Goal: Task Accomplishment & Management: Manage account settings

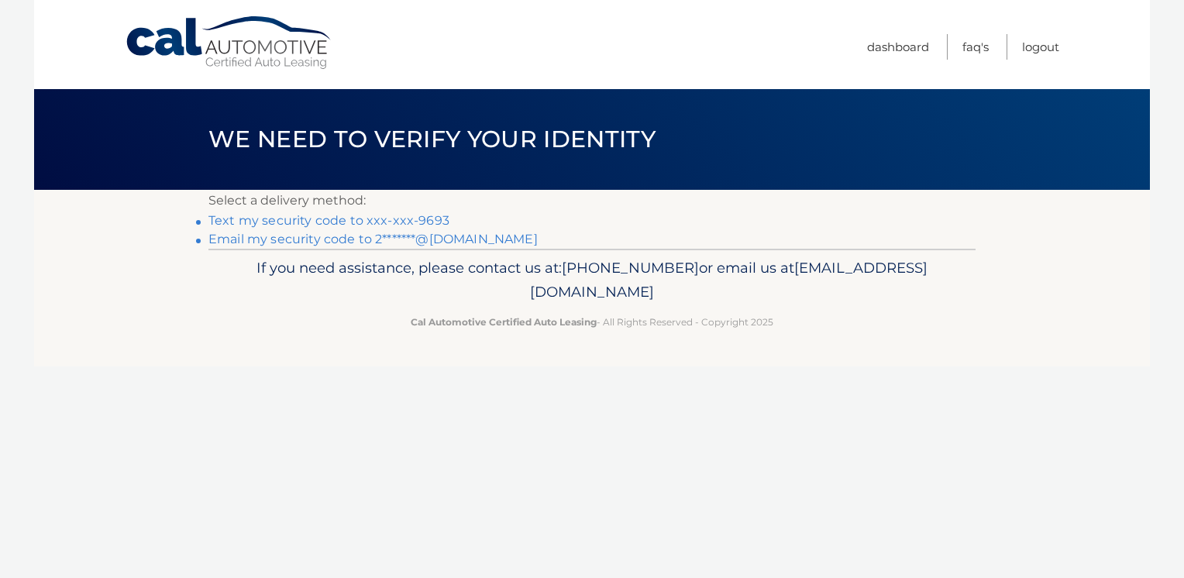
click at [429, 217] on link "Text my security code to xxx-xxx-9693" at bounding box center [328, 220] width 241 height 15
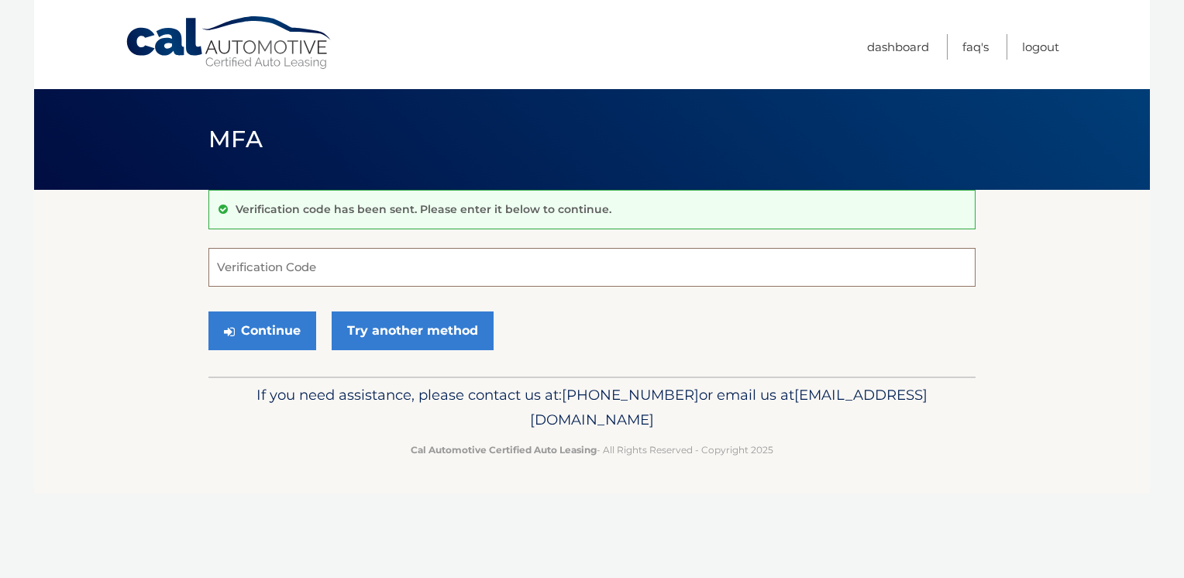
click at [420, 265] on input "Verification Code" at bounding box center [591, 267] width 767 height 39
type input "520366"
click at [294, 327] on button "Continue" at bounding box center [262, 331] width 108 height 39
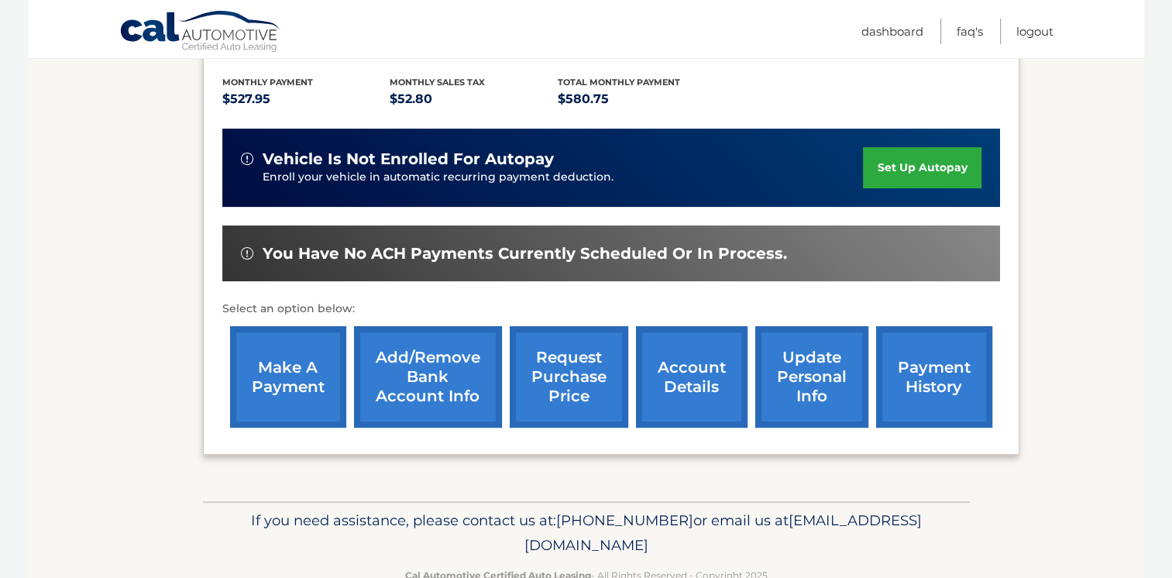
scroll to position [359, 0]
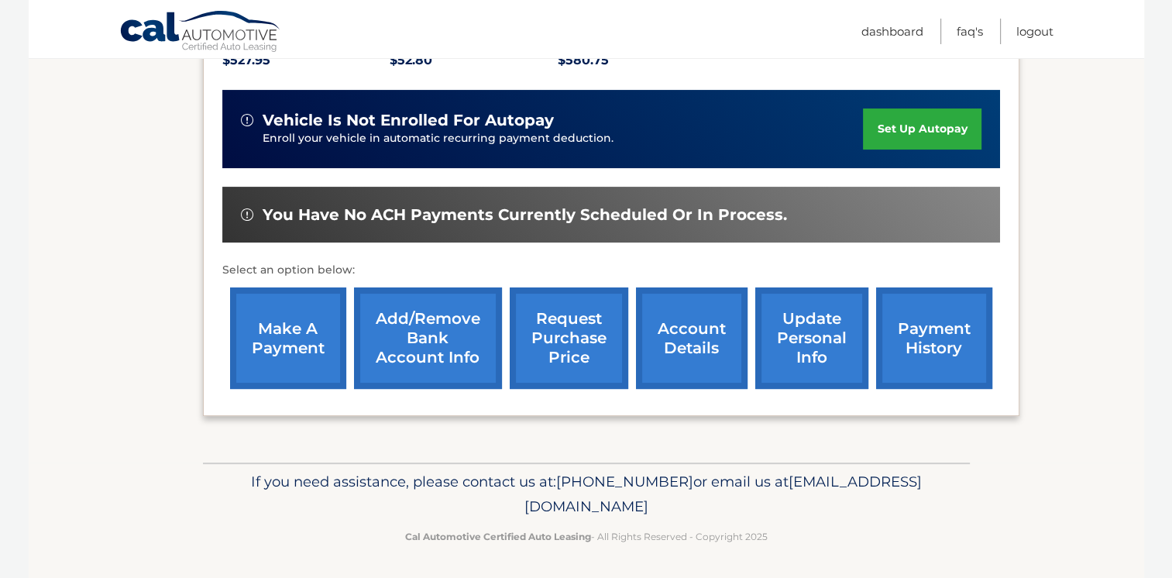
click at [671, 337] on link "account details" at bounding box center [692, 338] width 112 height 102
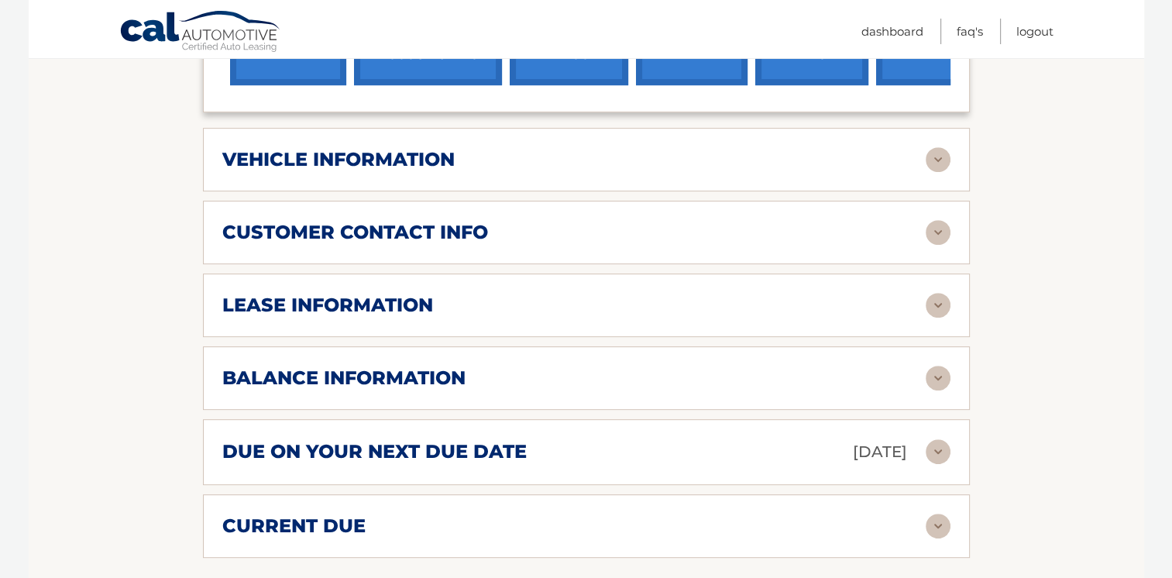
scroll to position [713, 0]
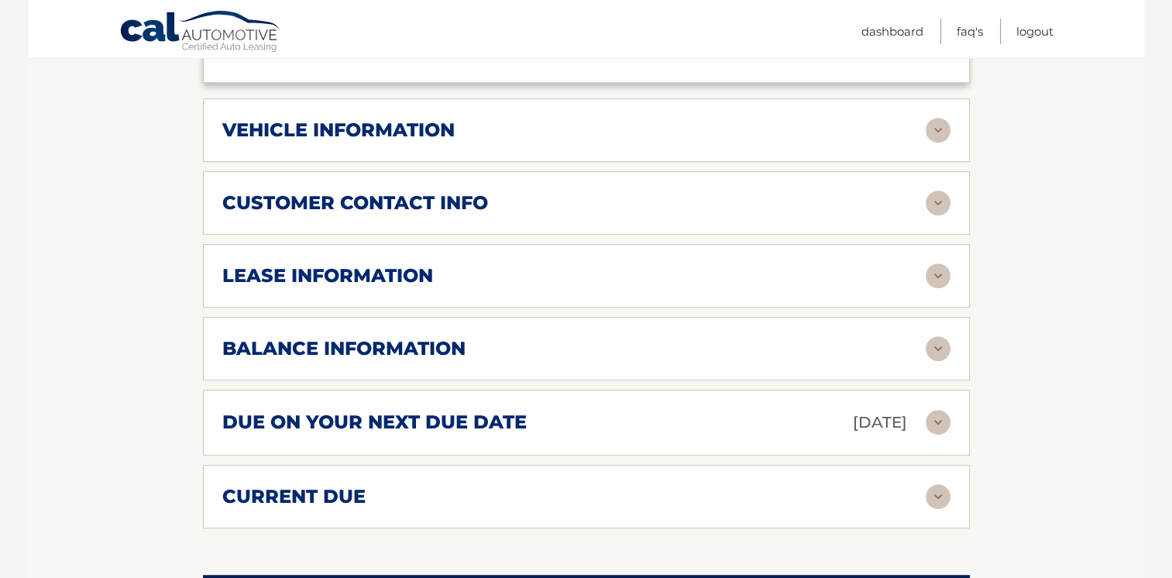
click at [938, 278] on img at bounding box center [938, 275] width 25 height 25
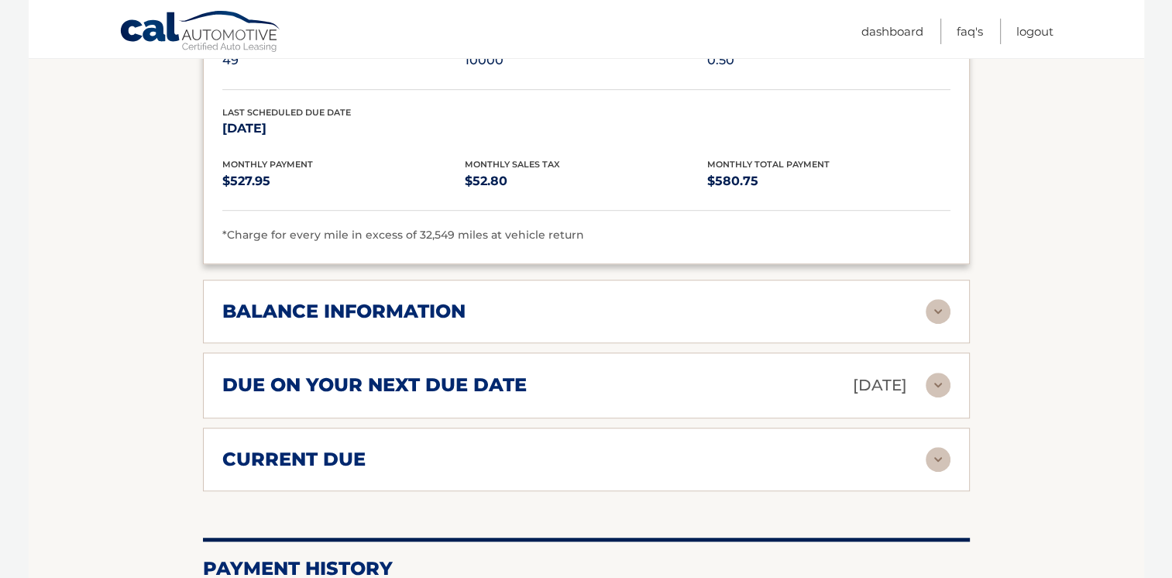
scroll to position [1054, 0]
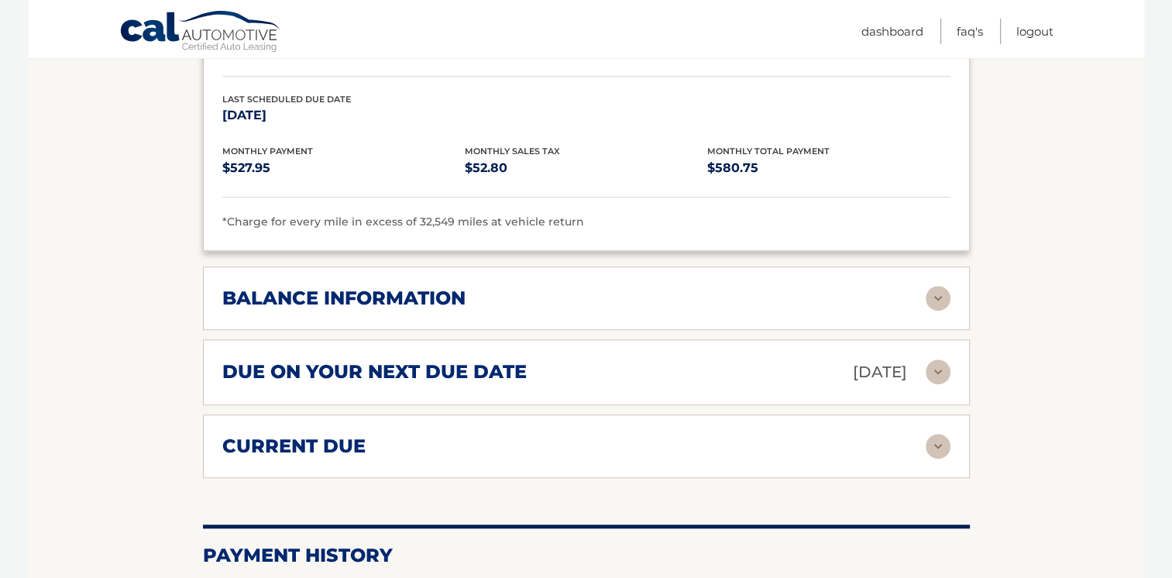
click at [938, 286] on img at bounding box center [938, 298] width 25 height 25
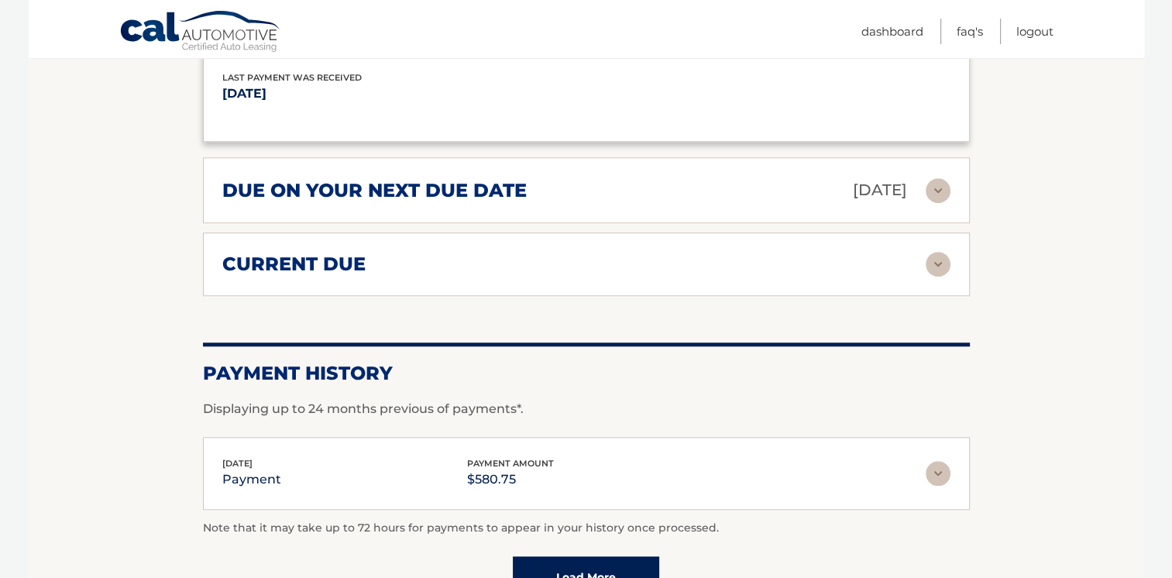
scroll to position [1426, 0]
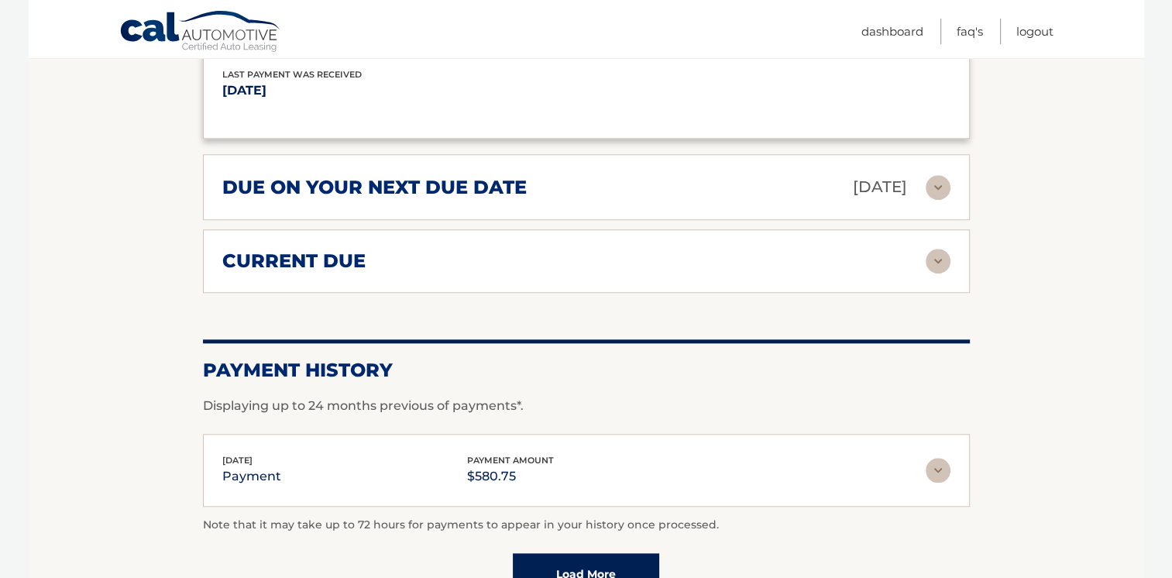
click at [944, 250] on img at bounding box center [938, 261] width 25 height 25
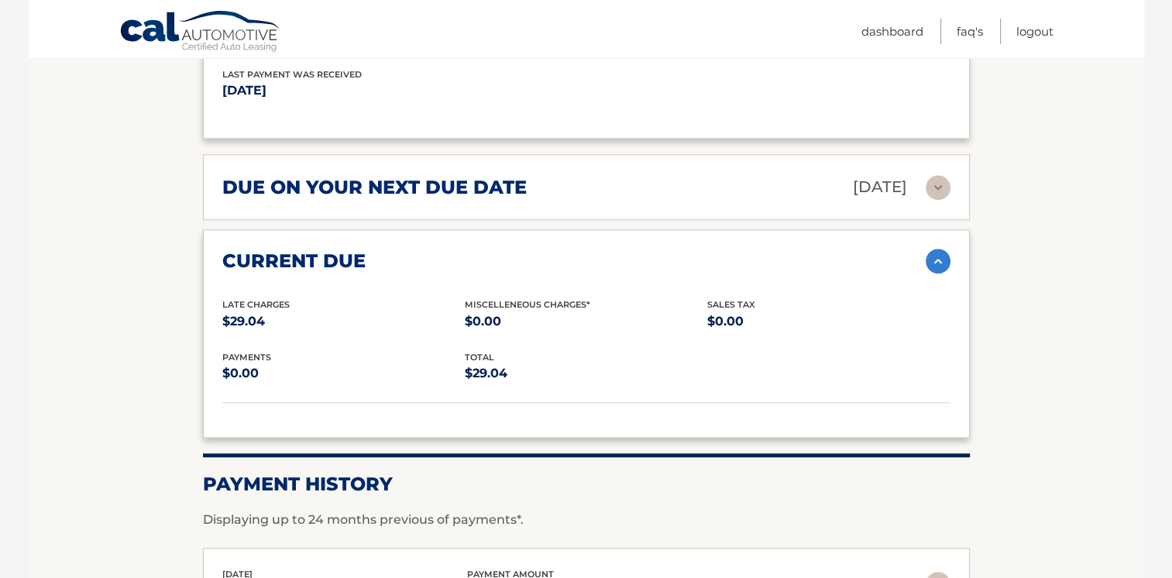
click at [944, 257] on img at bounding box center [938, 261] width 25 height 25
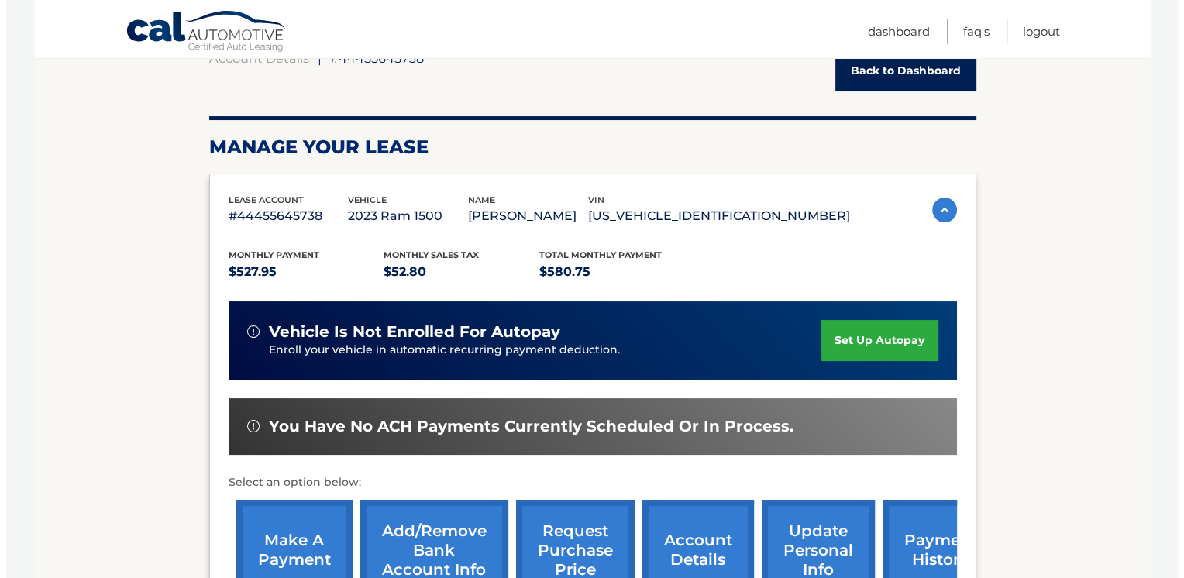
scroll to position [158, 0]
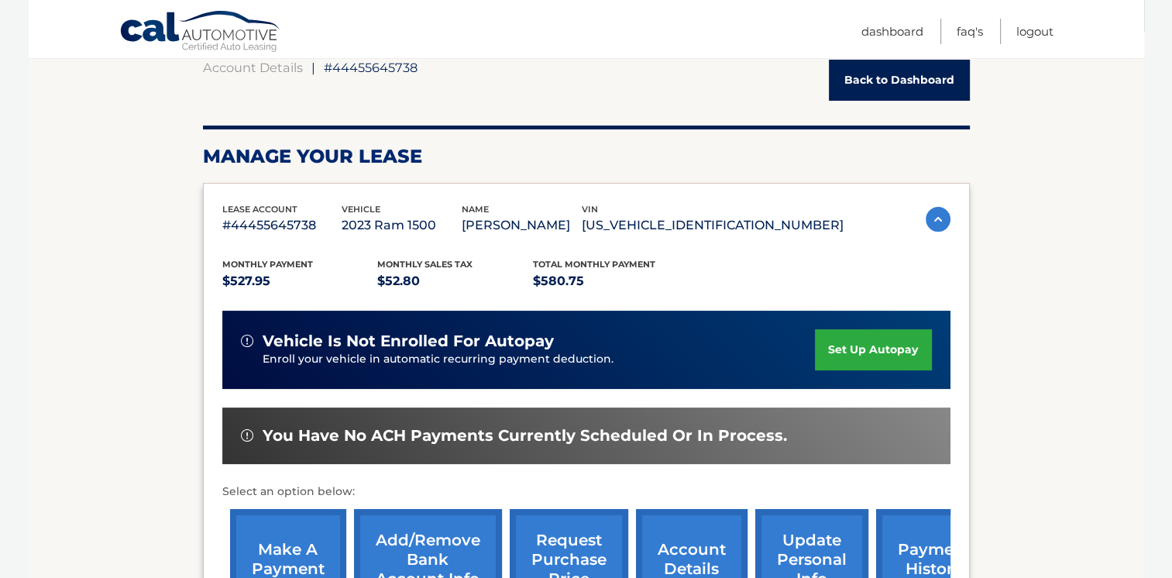
click at [601, 528] on link "request purchase price" at bounding box center [569, 560] width 119 height 102
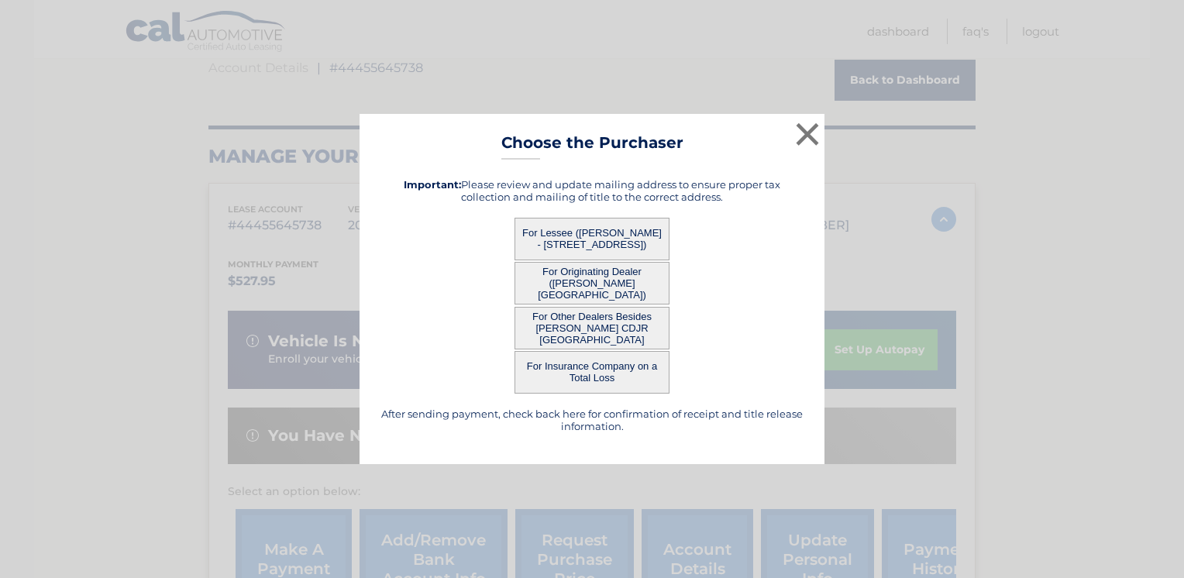
click at [601, 234] on button "For Lessee (JOHN POLCSAK - 448 MAGNOLIA LN, , TARENTUM, PA 15084)" at bounding box center [592, 239] width 155 height 43
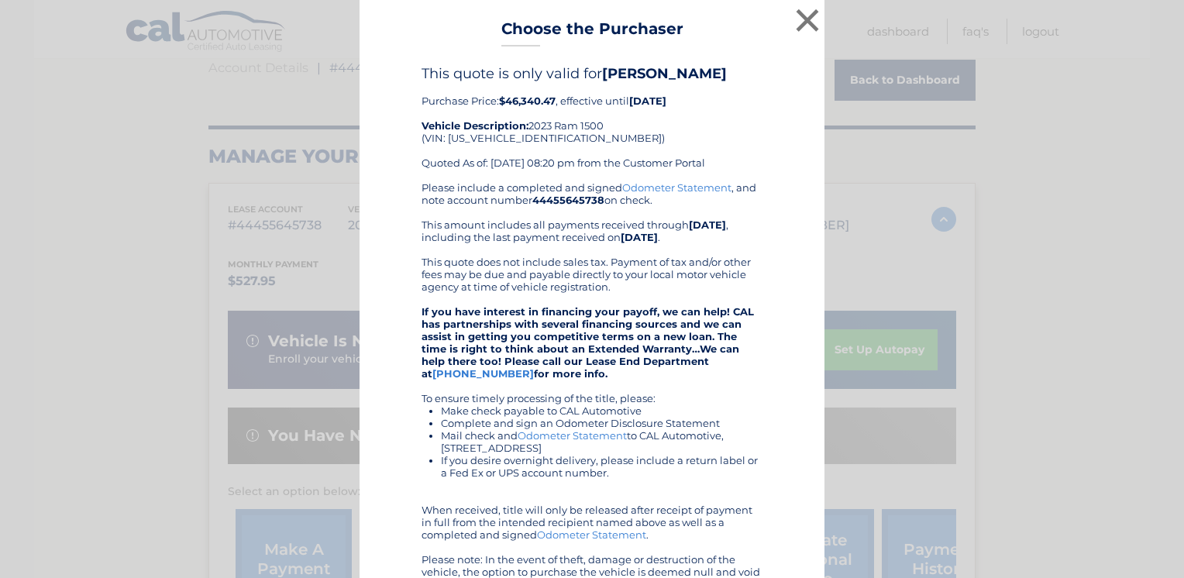
click at [759, 387] on div "This quote is only valid for JOHN POLCSAK Purchase Price: $46,340.47 , effectiv…" at bounding box center [592, 386] width 426 height 642
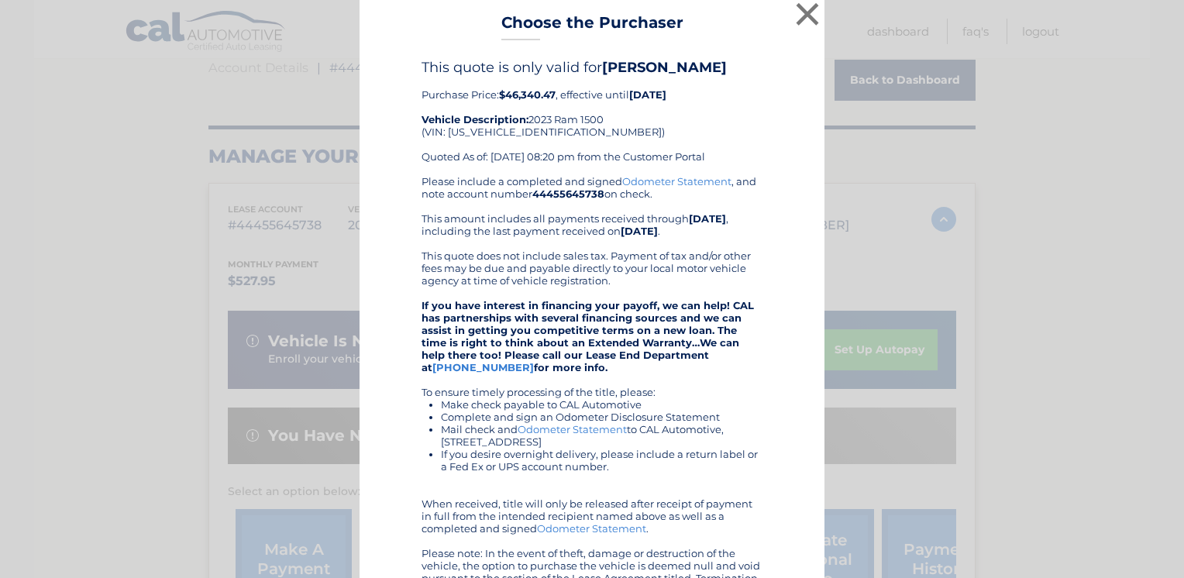
scroll to position [0, 0]
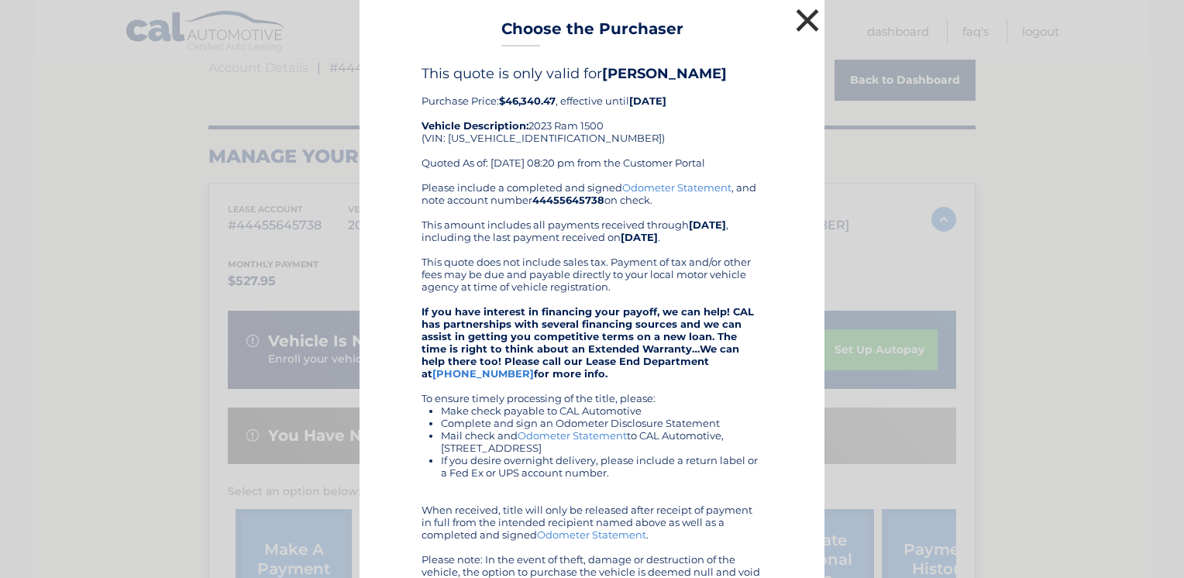
click at [806, 29] on button "×" at bounding box center [807, 20] width 31 height 31
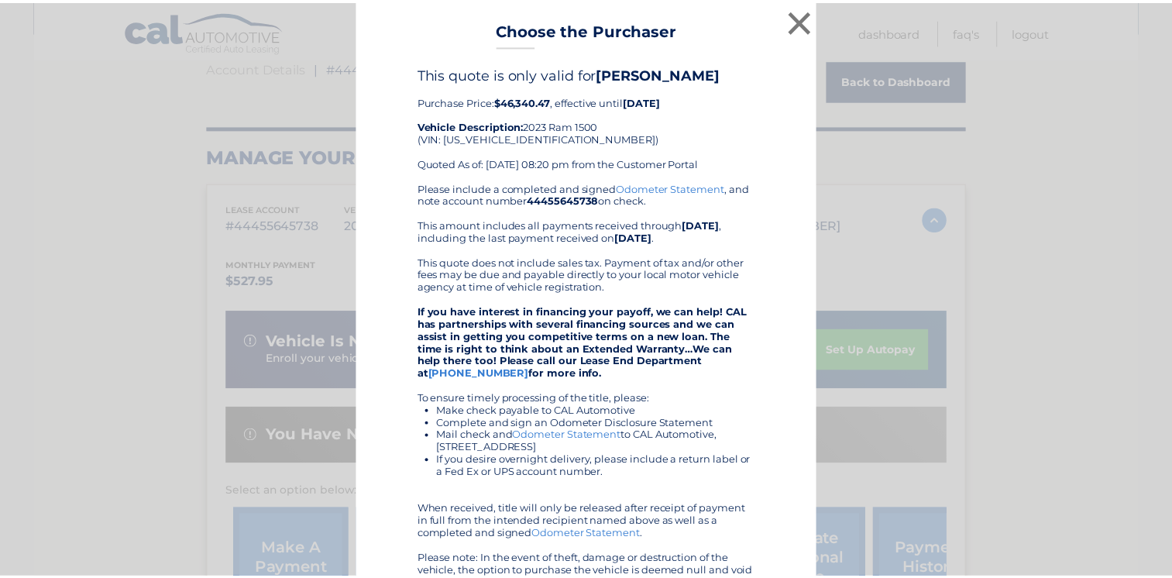
scroll to position [188, 0]
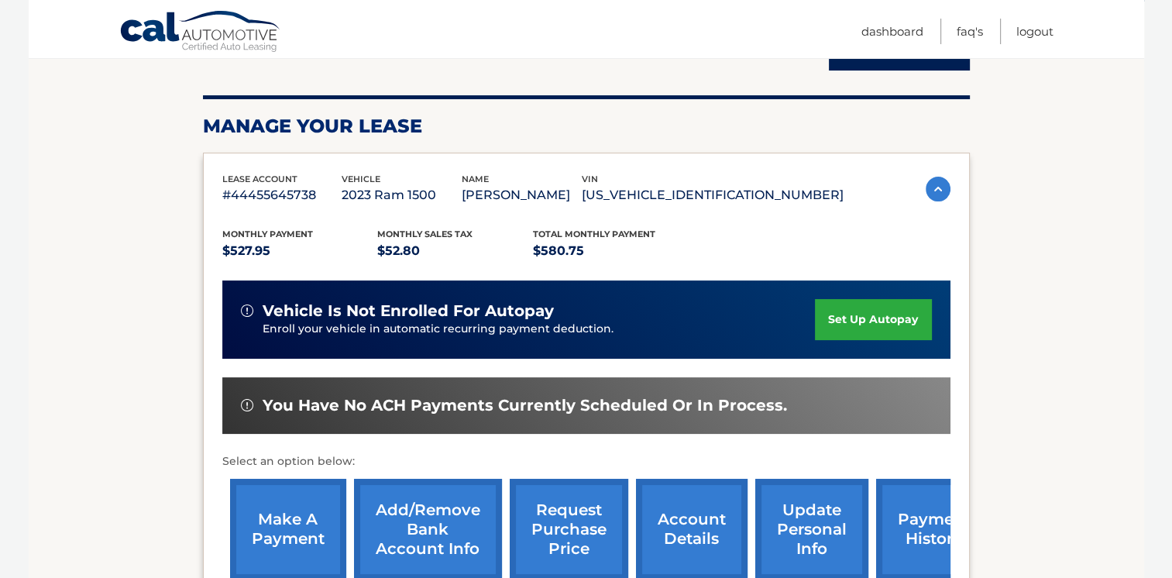
click at [598, 565] on link "request purchase price" at bounding box center [569, 530] width 119 height 102
click at [589, 506] on link "request purchase price" at bounding box center [569, 530] width 119 height 102
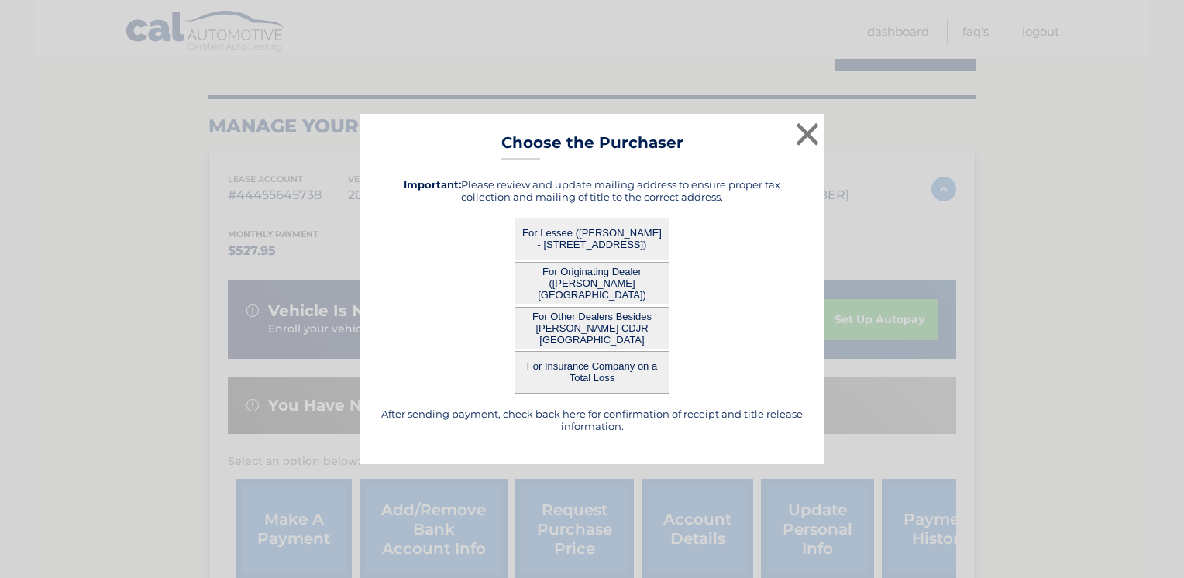
click at [590, 333] on button "For Other Dealers Besides JIM SHORKEY CDJR NORTH HILLS" at bounding box center [592, 328] width 155 height 43
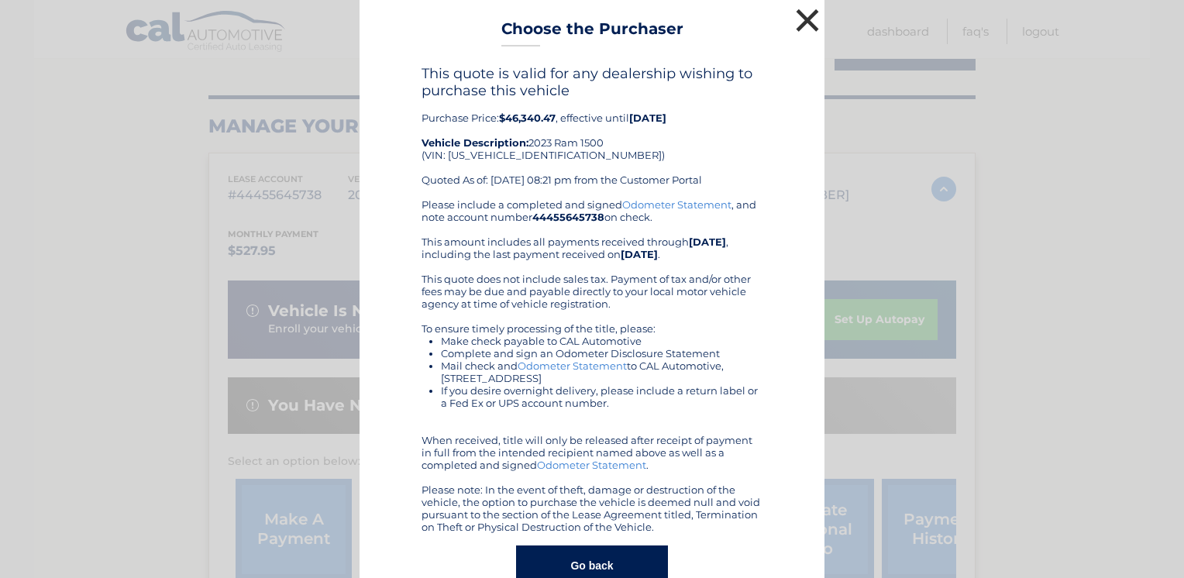
click at [808, 29] on button "×" at bounding box center [807, 20] width 31 height 31
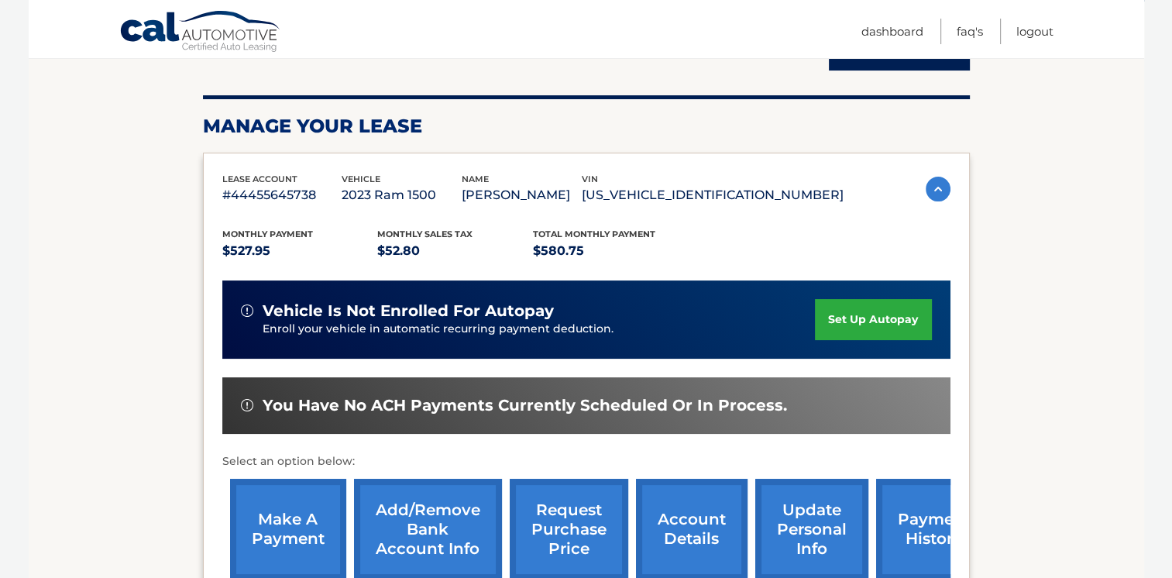
click at [1162, 390] on html "Cal Automotive Menu Dashboard FAQ's Logout |" at bounding box center [586, 101] width 1172 height 578
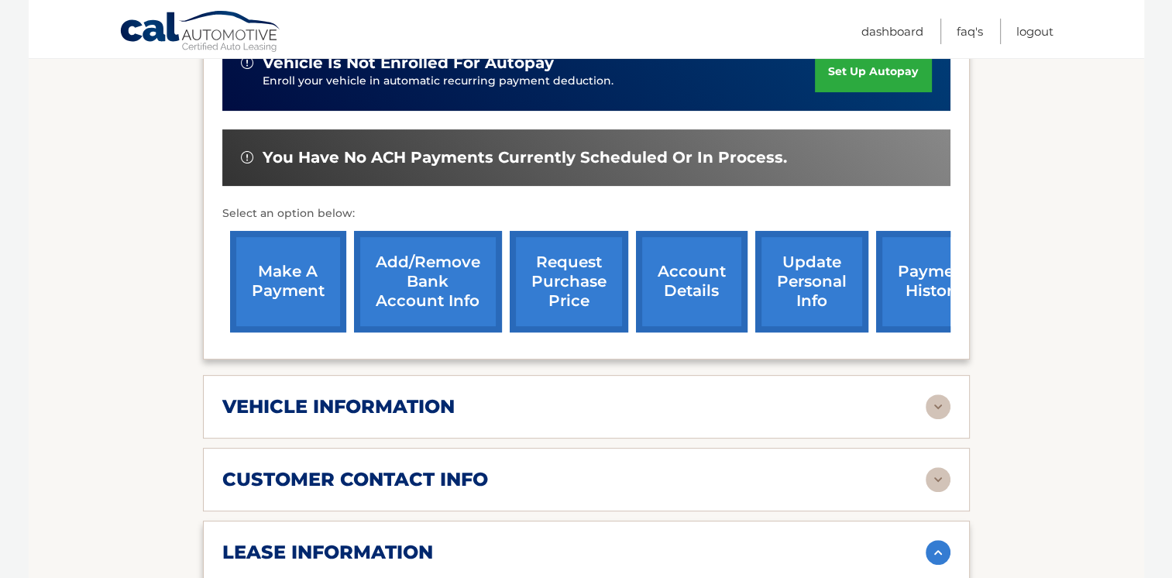
scroll to position [446, 0]
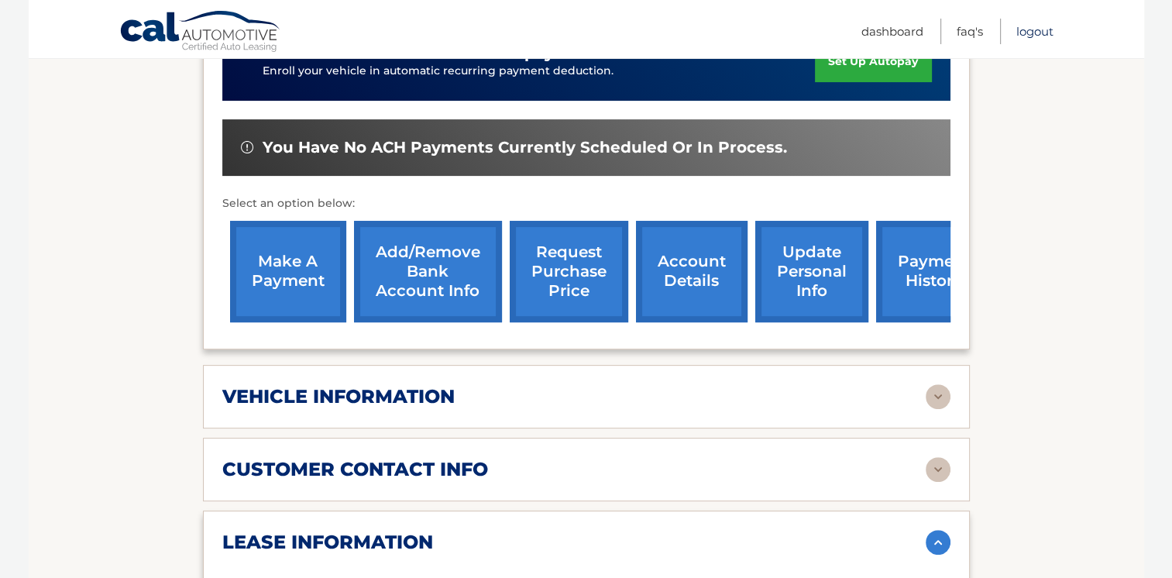
click at [1029, 29] on link "Logout" at bounding box center [1035, 32] width 37 height 26
